Goal: Task Accomplishment & Management: Manage account settings

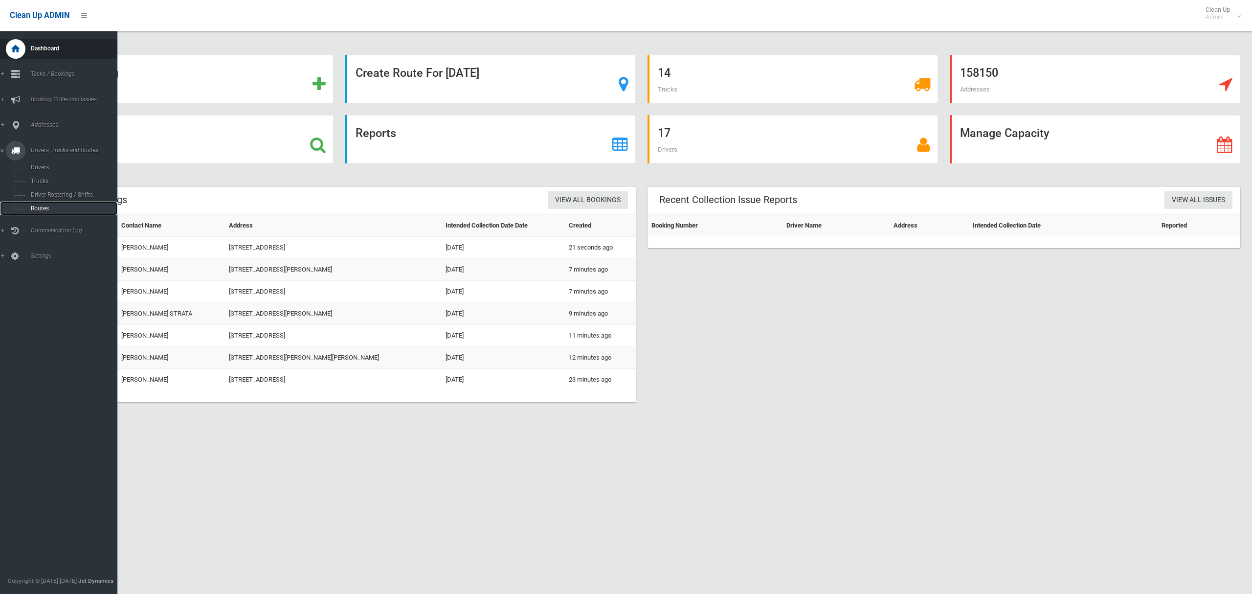
click at [44, 205] on span "Routes" at bounding box center [68, 208] width 81 height 7
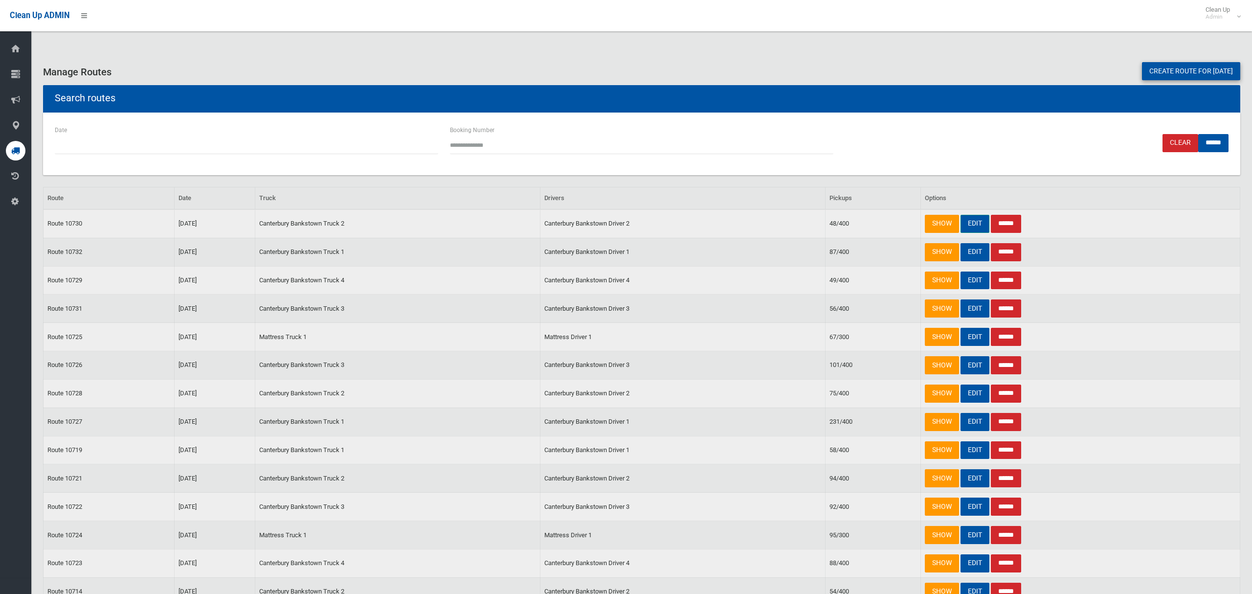
click at [975, 227] on link "EDIT" at bounding box center [975, 224] width 29 height 18
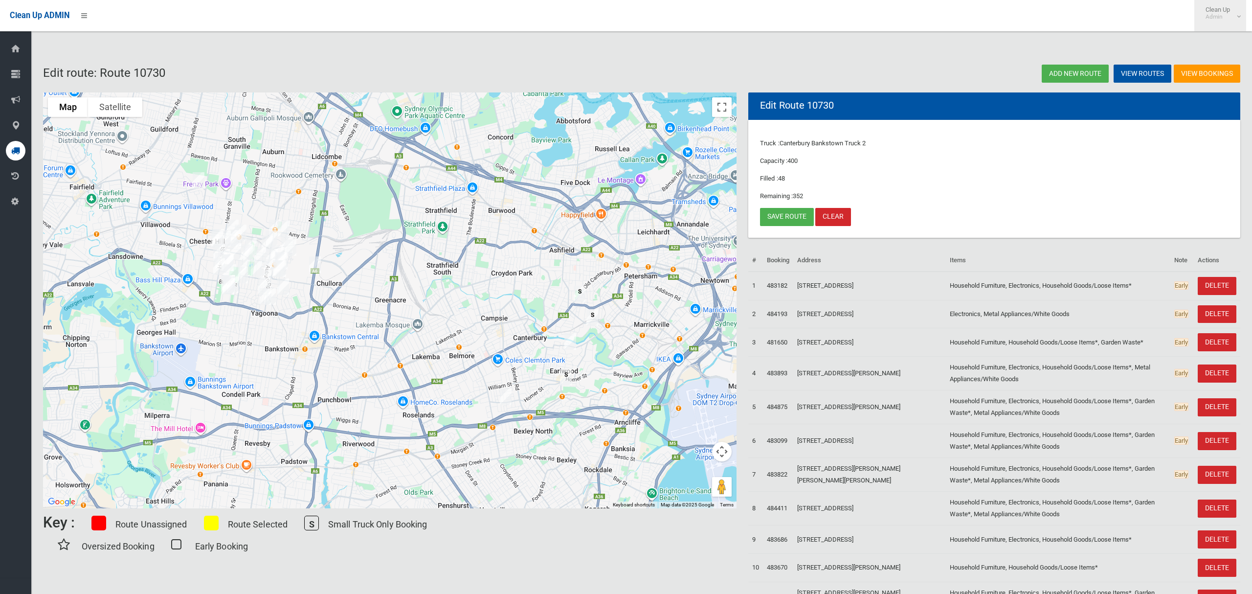
click at [1239, 14] on link "Clean Up Admin" at bounding box center [1221, 15] width 52 height 31
click at [1224, 41] on link "Logout" at bounding box center [1220, 42] width 51 height 17
